Goal: Check status: Check status

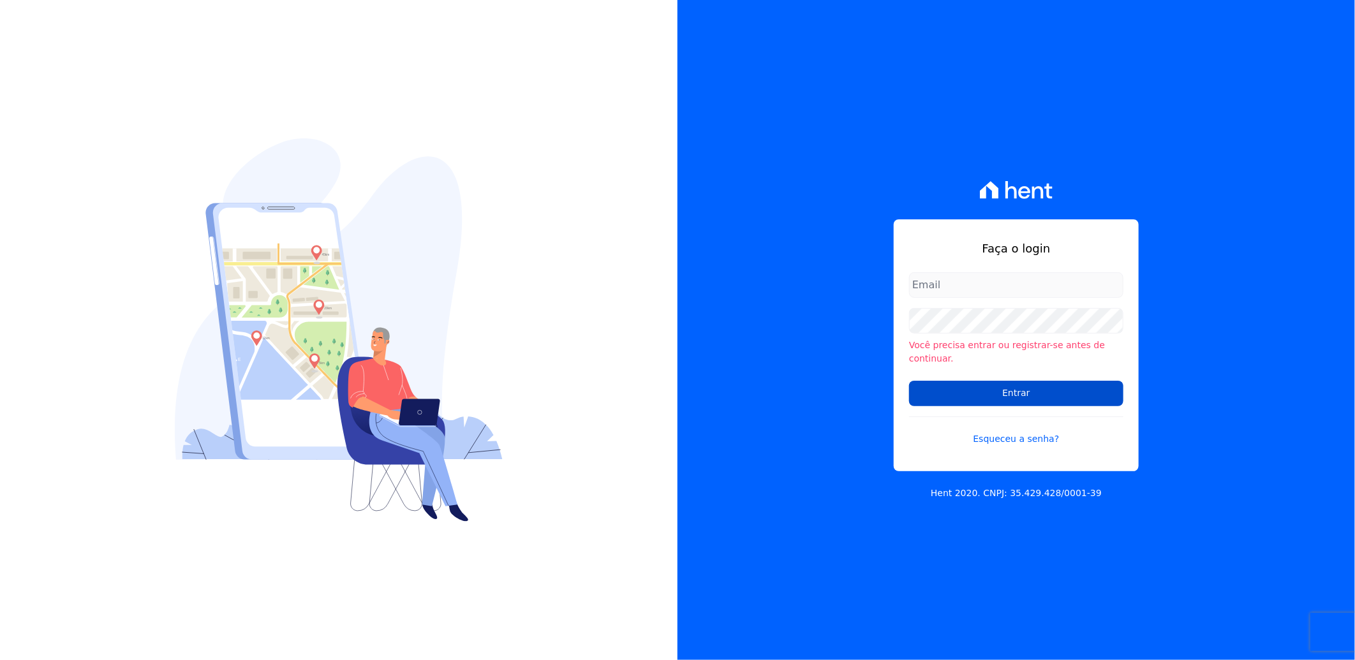
type input "[PERSON_NAME][EMAIL_ADDRESS][PERSON_NAME][DOMAIN_NAME]"
click at [1021, 385] on input "Entrar" at bounding box center [1016, 394] width 214 height 26
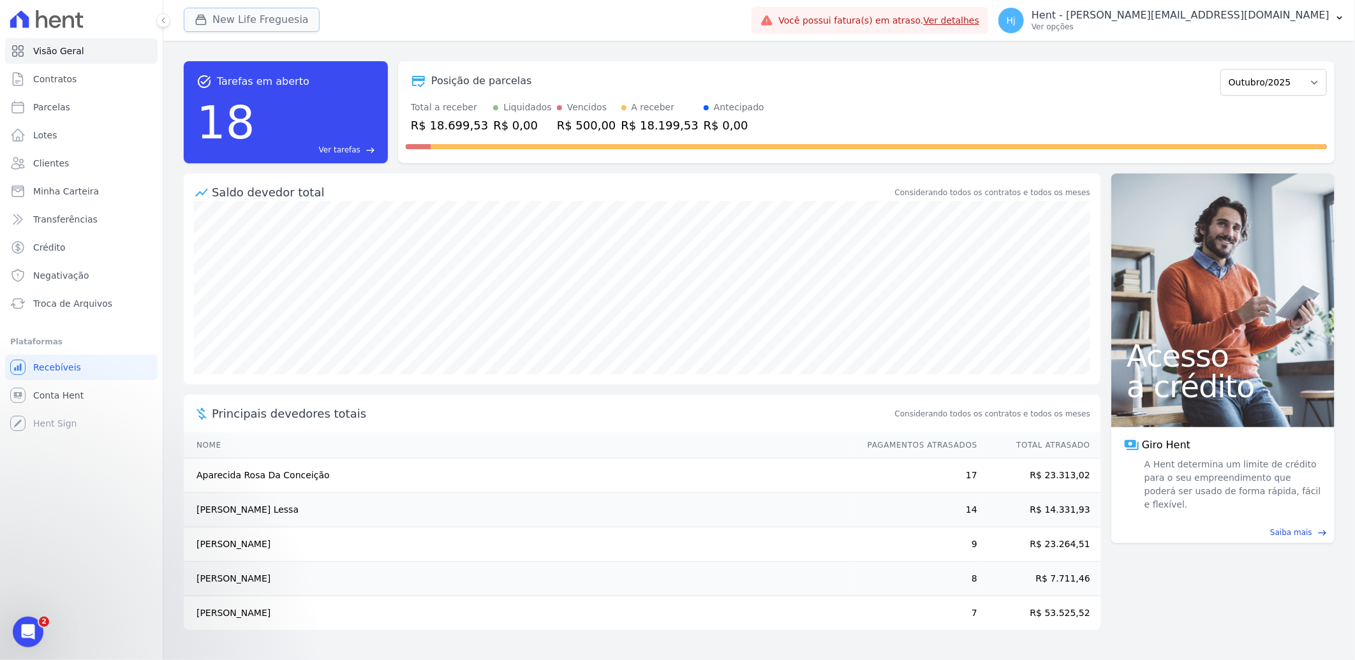
click at [281, 24] on button "New Life Freguesia" at bounding box center [252, 20] width 136 height 24
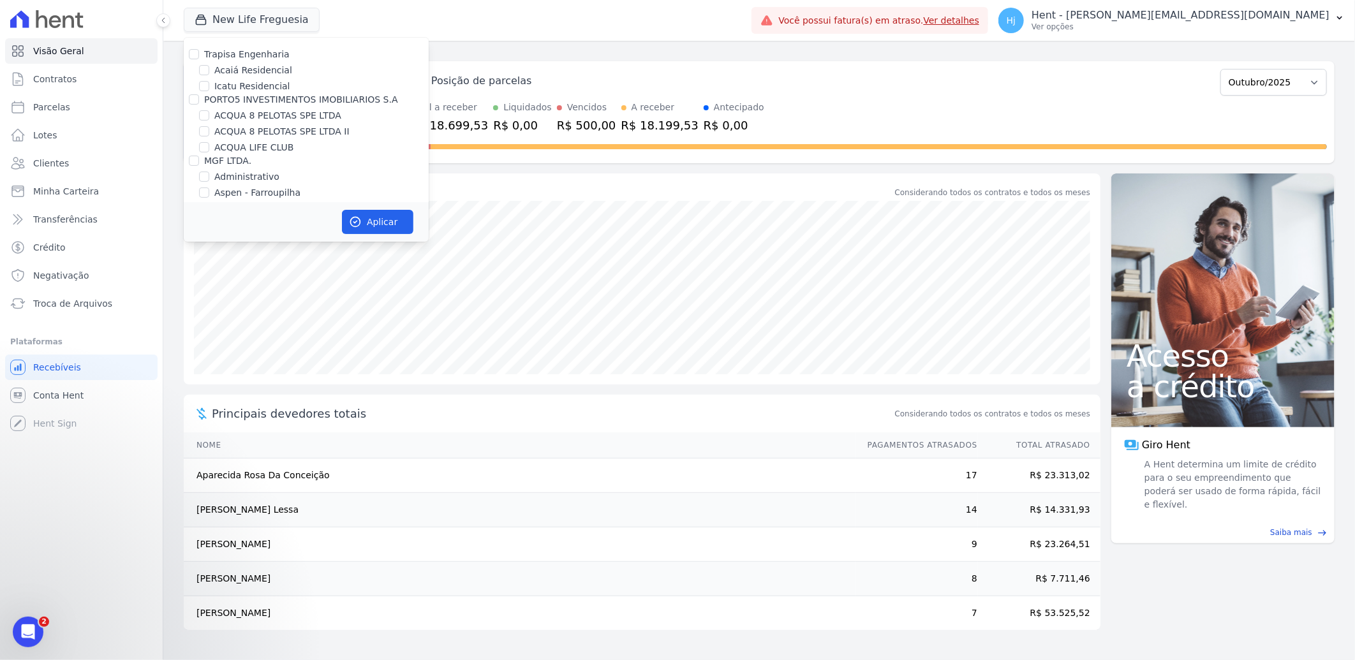
scroll to position [5131, 0]
click at [203, 266] on input "Mugango - Viva Iguaçu" at bounding box center [204, 271] width 10 height 10
checkbox input "true"
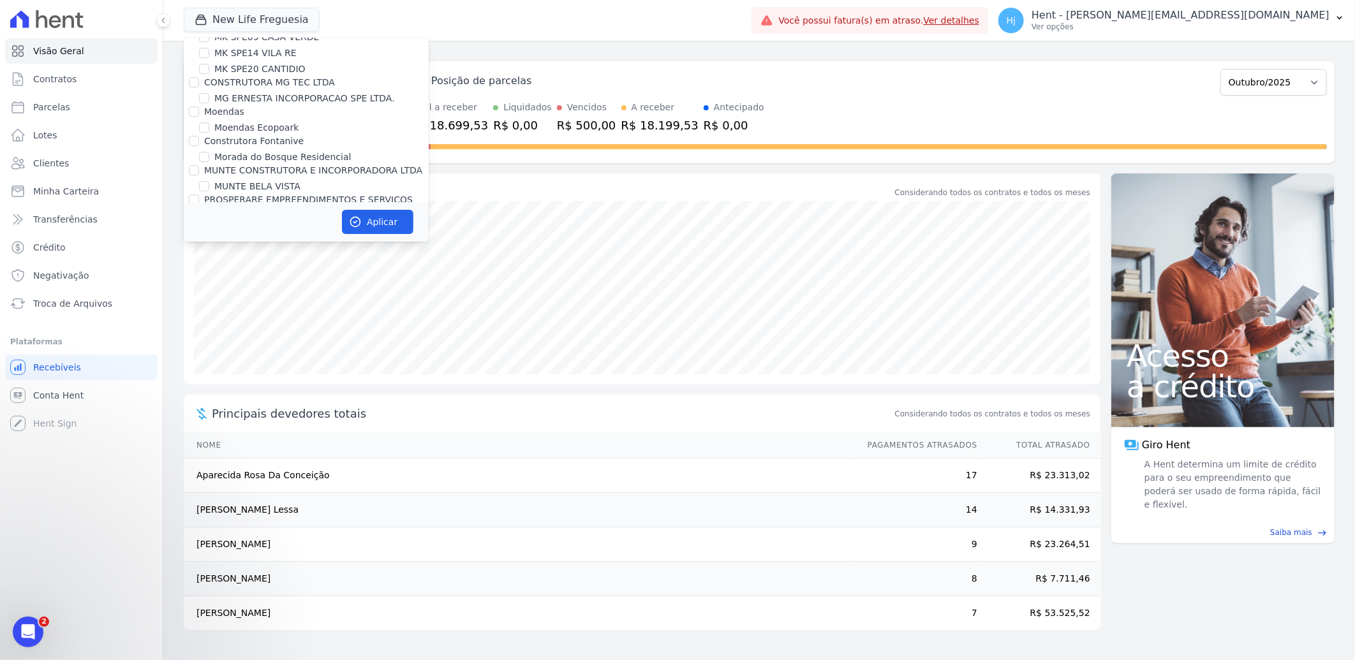
click at [254, 284] on label "New Life Freguesia" at bounding box center [256, 290] width 84 height 13
click at [209, 285] on input "New Life Freguesia" at bounding box center [204, 290] width 10 height 10
checkbox input "false"
click at [361, 218] on icon "button" at bounding box center [355, 222] width 13 height 13
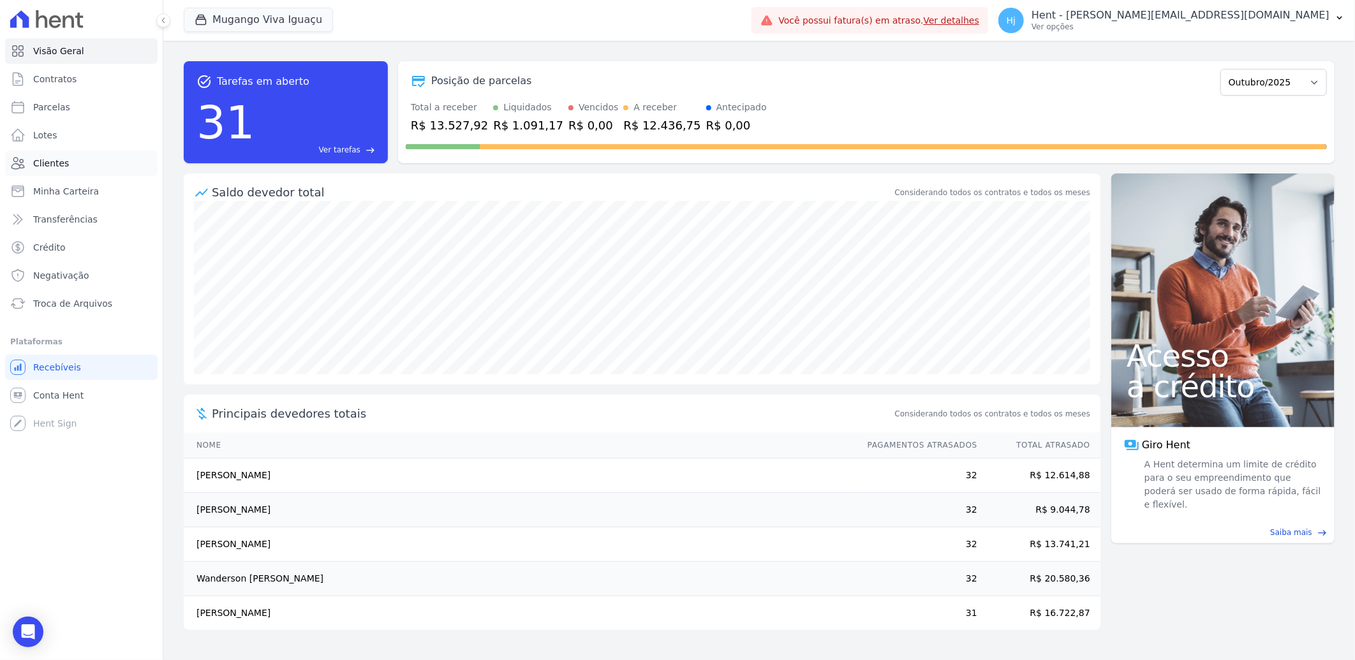
click at [64, 168] on span "Clientes" at bounding box center [51, 163] width 36 height 13
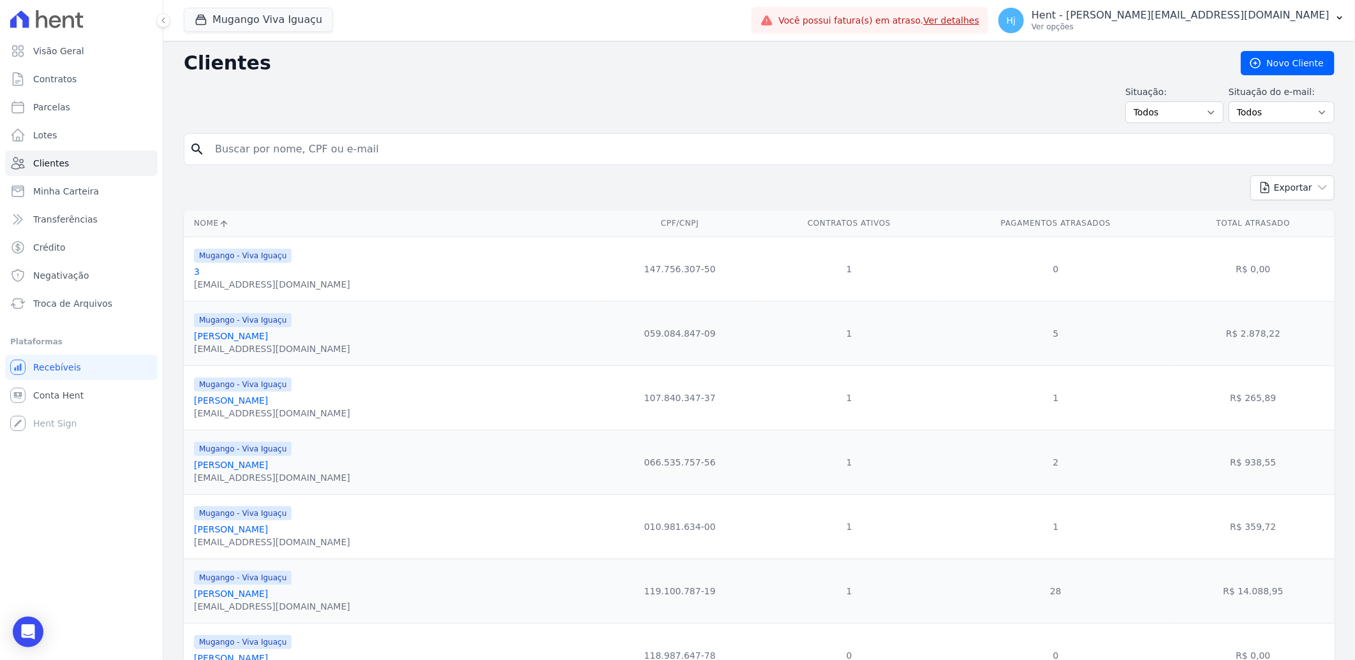
click at [283, 150] on input "search" at bounding box center [767, 149] width 1121 height 26
paste input "Davi Pinto Santos"
type input "Davi Pinto Santos"
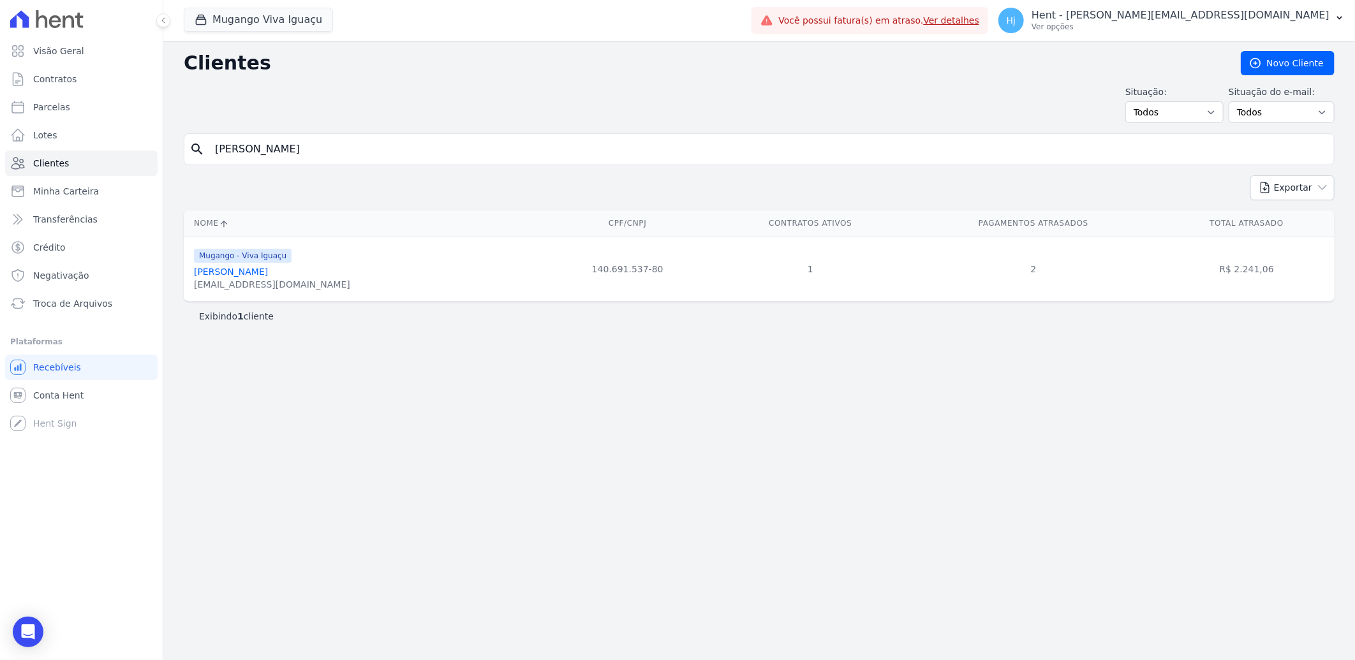
click at [239, 272] on link "Davi Pinto Santos" at bounding box center [231, 272] width 74 height 10
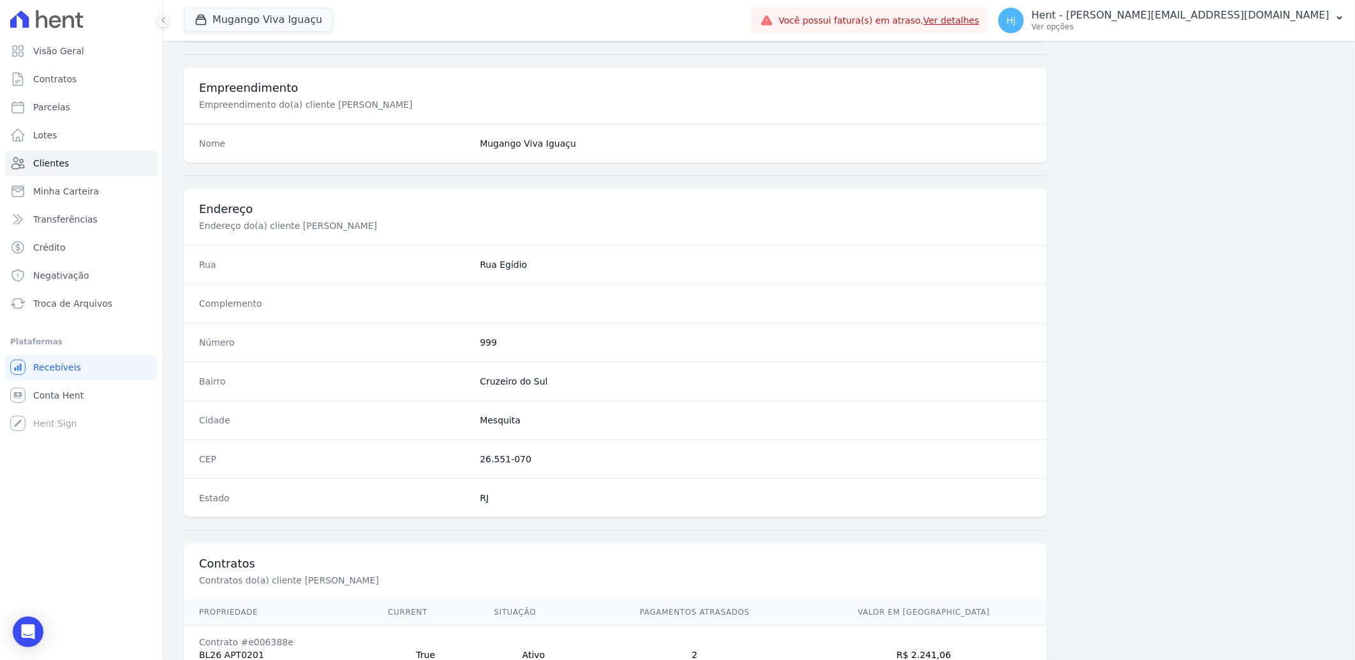
scroll to position [534, 0]
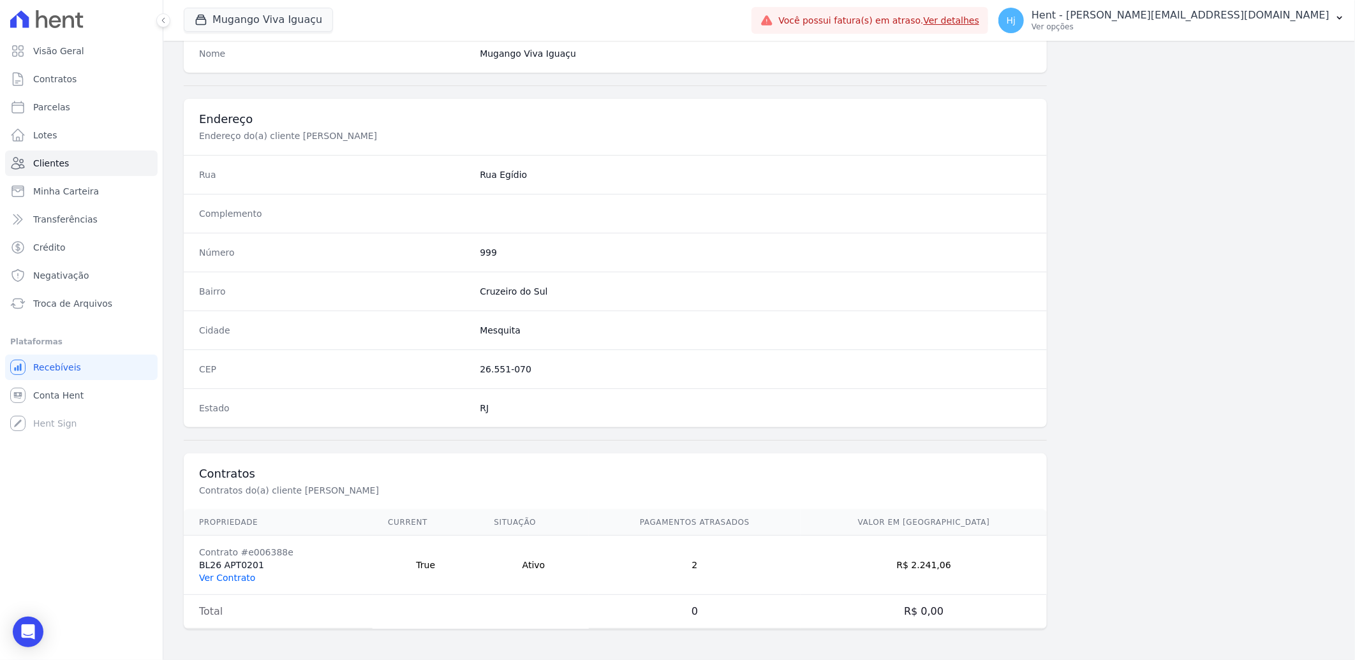
click at [237, 576] on link "Ver Contrato" at bounding box center [227, 578] width 56 height 10
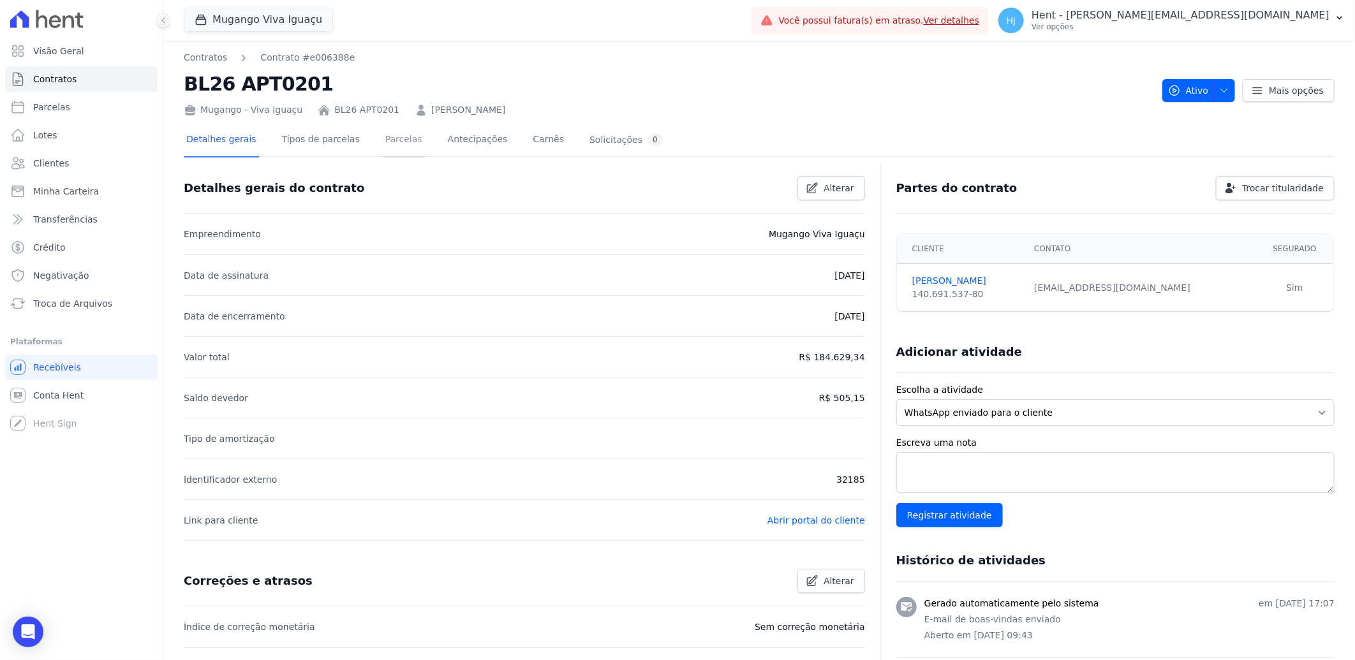
click at [383, 136] on link "Parcelas" at bounding box center [404, 141] width 42 height 34
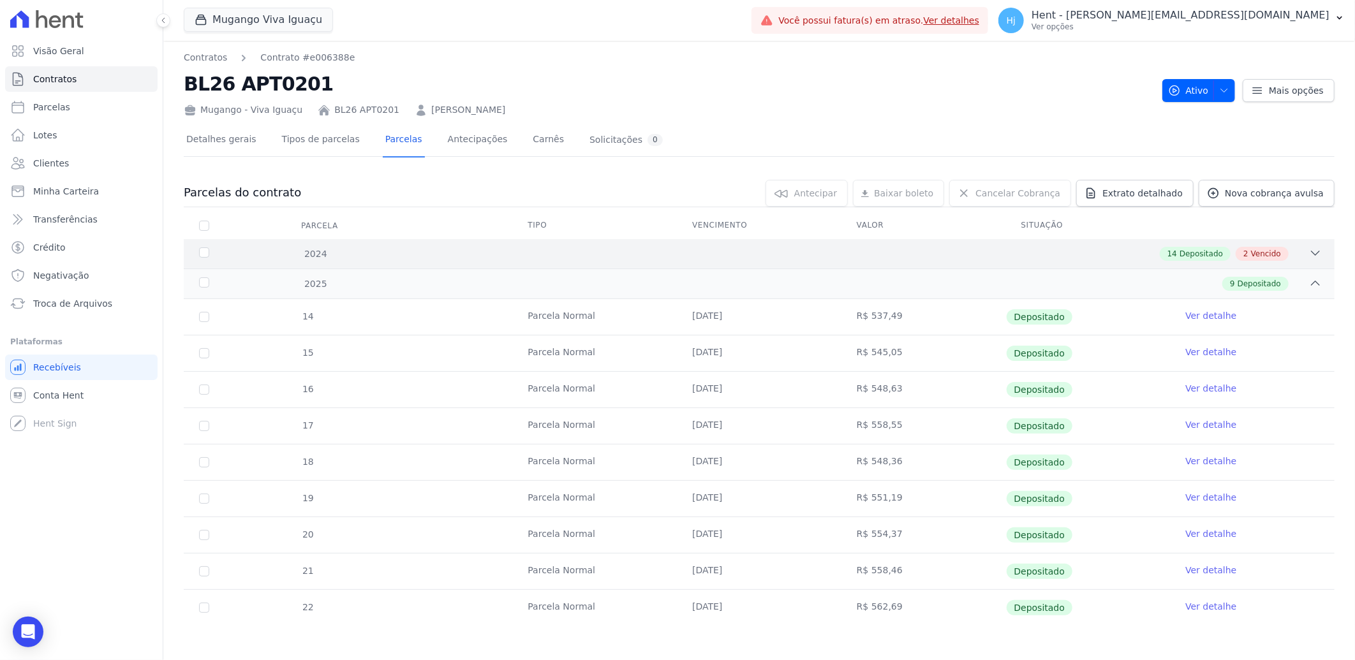
click at [951, 244] on div "2024 14 Depositado 2 Vencido" at bounding box center [759, 253] width 1151 height 29
